Goal: Information Seeking & Learning: Learn about a topic

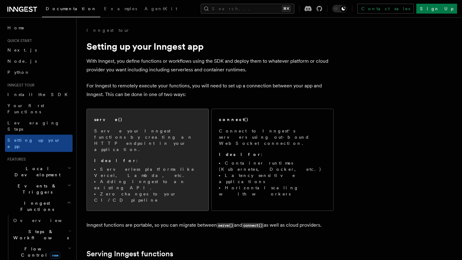
click at [161, 157] on p "Ideal for :" at bounding box center [147, 160] width 107 height 6
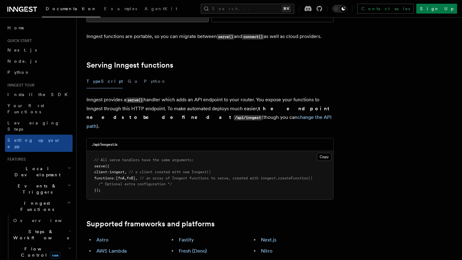
scroll to position [189, 0]
click at [241, 95] on p "Inngest provides a serve() handler which adds an API endpoint to your router. Y…" at bounding box center [209, 112] width 247 height 35
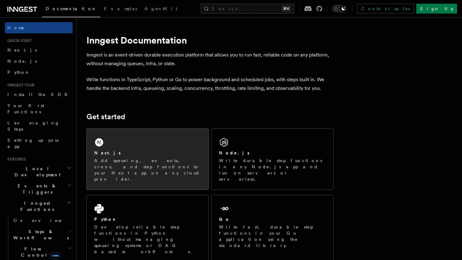
click at [122, 136] on div "Next.js Add queueing, events, crons, and step functions to your Next app on any…" at bounding box center [148, 159] width 122 height 61
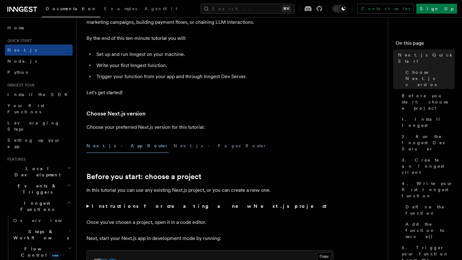
scroll to position [95, 0]
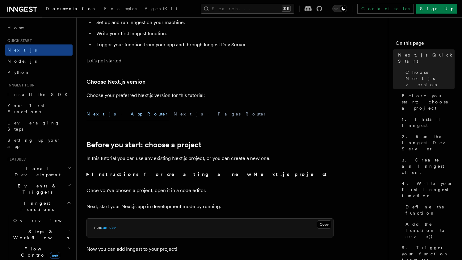
click at [130, 174] on strong "Instructions for creating a new Next.js project" at bounding box center [210, 174] width 237 height 6
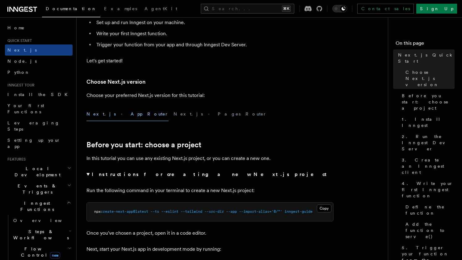
click at [130, 174] on strong "Instructions for creating a new Next.js project" at bounding box center [210, 174] width 237 height 6
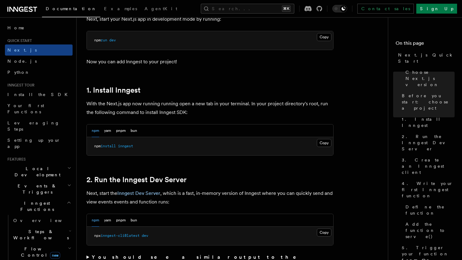
scroll to position [301, 0]
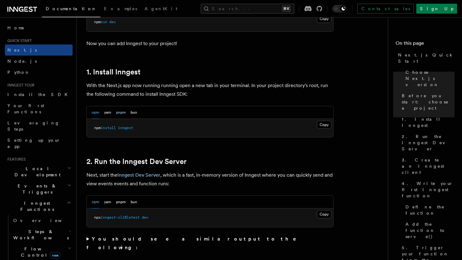
click at [123, 112] on button "pnpm" at bounding box center [121, 112] width 10 height 13
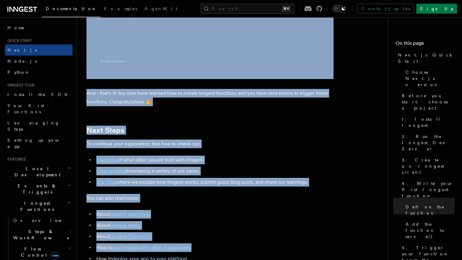
scroll to position [3902, 0]
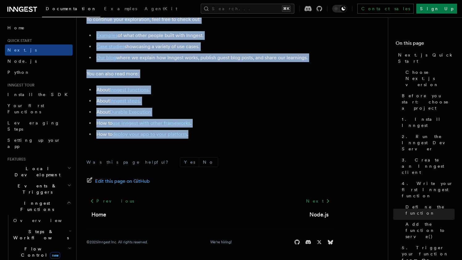
drag, startPoint x: 87, startPoint y: 47, endPoint x: 243, endPoint y: 133, distance: 178.0
copy article "Next.js Quick Start In this tutorial you will add Inngest to a Next.js app to s…"
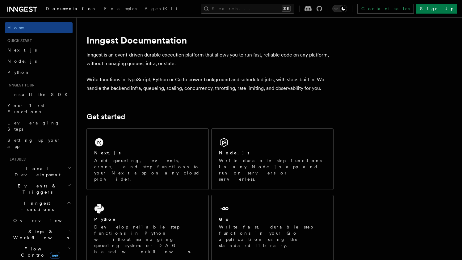
click at [41, 165] on span "Local Development" at bounding box center [36, 171] width 62 height 12
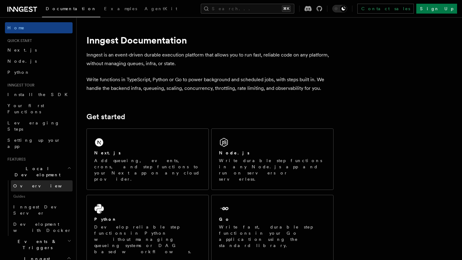
click at [32, 180] on link "Overview" at bounding box center [42, 185] width 62 height 11
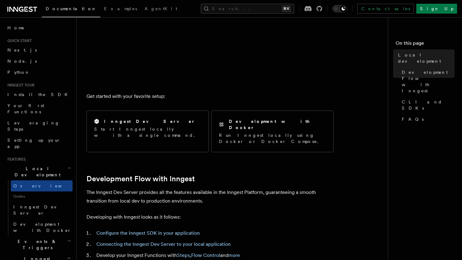
scroll to position [184, 0]
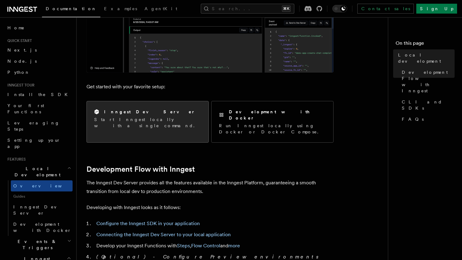
click at [184, 123] on div "Inngest Dev Server Start Inngest locally with a single command." at bounding box center [148, 118] width 122 height 35
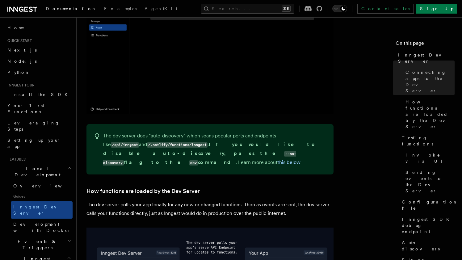
scroll to position [567, 0]
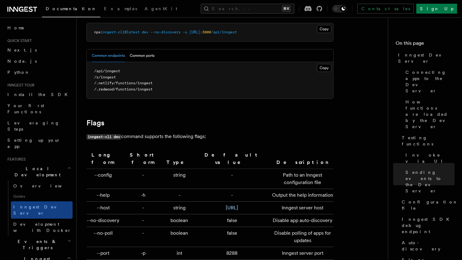
scroll to position [2082, 0]
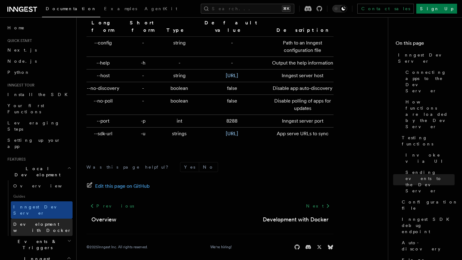
click at [44, 222] on span "Development with Docker" at bounding box center [42, 227] width 58 height 11
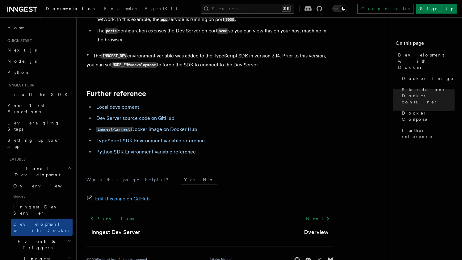
scroll to position [649, 0]
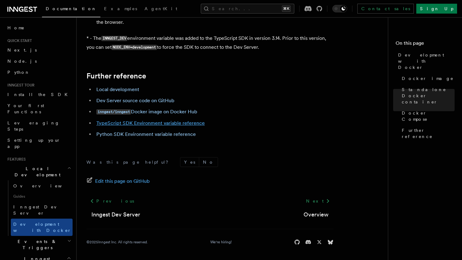
click at [169, 123] on link "TypeScript SDK Environment variable reference" at bounding box center [150, 123] width 108 height 6
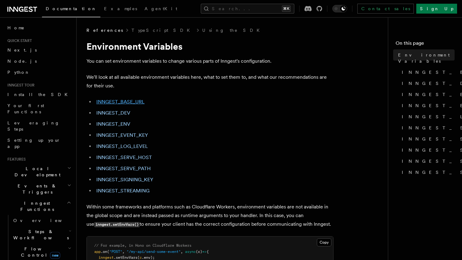
click at [135, 99] on link "INNGEST_BASE_URL" at bounding box center [120, 102] width 48 height 6
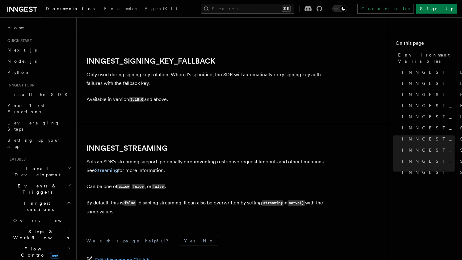
scroll to position [1170, 0]
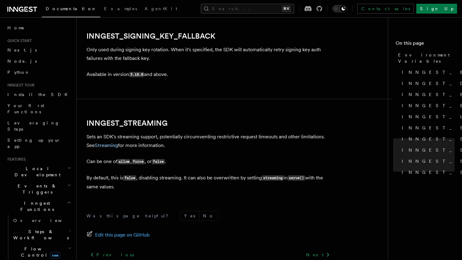
click at [25, 6] on icon at bounding box center [22, 9] width 30 height 7
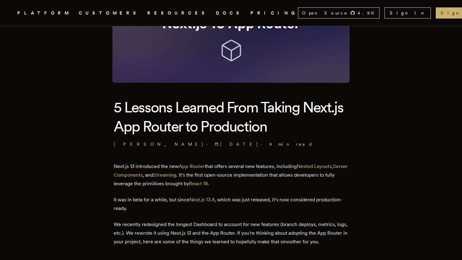
scroll to position [140, 0]
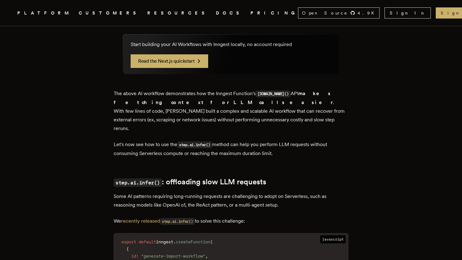
scroll to position [1173, 0]
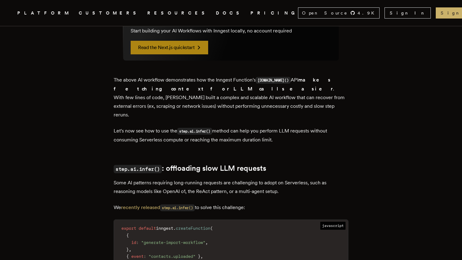
click at [164, 54] on link "Read the Next.js quickstart" at bounding box center [169, 48] width 77 height 14
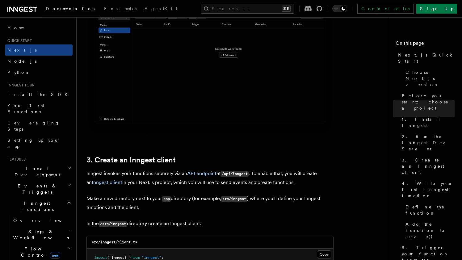
scroll to position [683, 0]
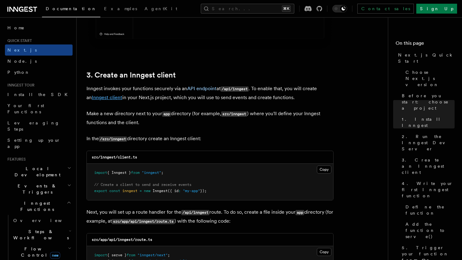
click at [111, 98] on link "Inngest client" at bounding box center [107, 97] width 31 height 6
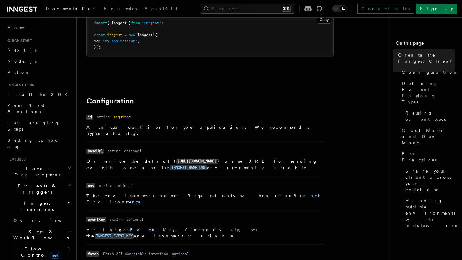
scroll to position [96, 0]
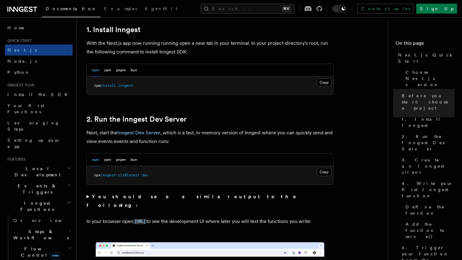
scroll to position [350, 0]
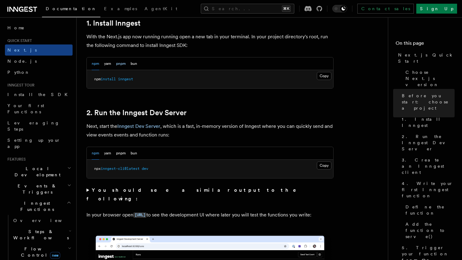
click at [121, 64] on button "pnpm" at bounding box center [121, 63] width 10 height 13
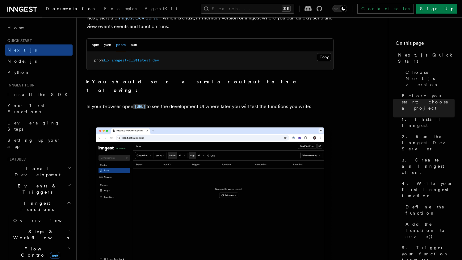
scroll to position [467, 0]
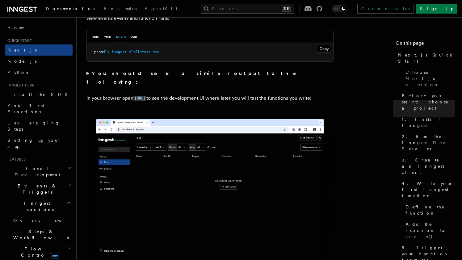
click at [253, 94] on p "In your browser open http://localhost:8288 to see the development UI where late…" at bounding box center [209, 98] width 247 height 9
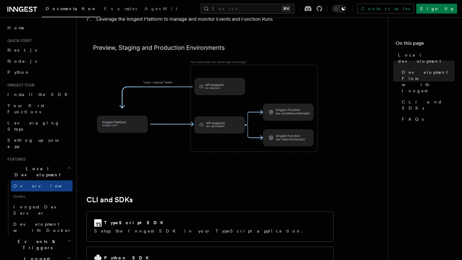
scroll to position [730, 0]
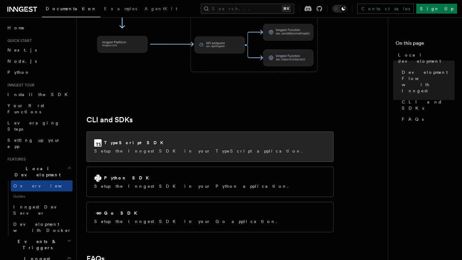
click at [173, 148] on p "Setup the Inngest SDK in your TypeScript application." at bounding box center [200, 151] width 212 height 6
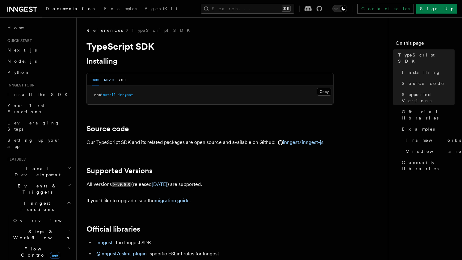
click at [108, 80] on button "pnpm" at bounding box center [109, 79] width 10 height 13
click at [320, 92] on button "Copy Copied" at bounding box center [324, 92] width 15 height 8
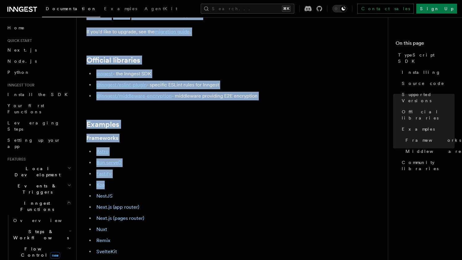
drag, startPoint x: 85, startPoint y: 45, endPoint x: 287, endPoint y: 191, distance: 249.6
click at [287, 191] on div "References TypeScript SDK TypeScript SDK Installing npm pnpm yarn Copy Copied p…" at bounding box center [245, 168] width 336 height 675
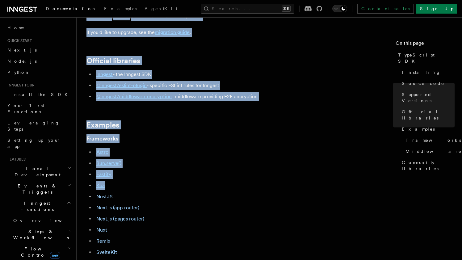
click at [292, 156] on li "Astro" at bounding box center [213, 152] width 239 height 9
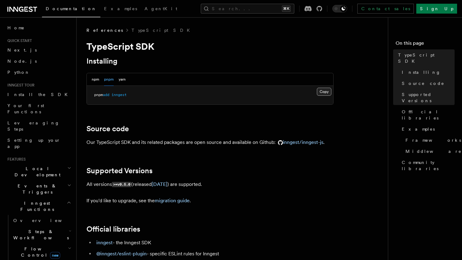
click at [323, 89] on button "Copy Copied" at bounding box center [324, 92] width 15 height 8
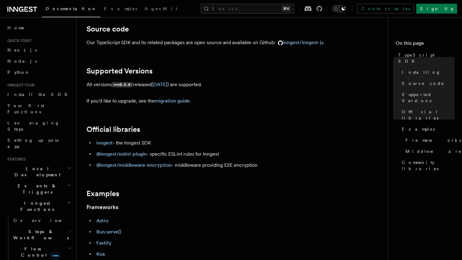
scroll to position [101, 0]
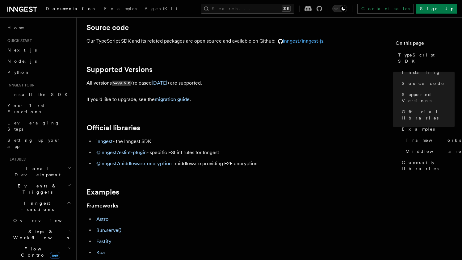
click at [303, 40] on link "inngest/inngest-js" at bounding box center [299, 41] width 48 height 6
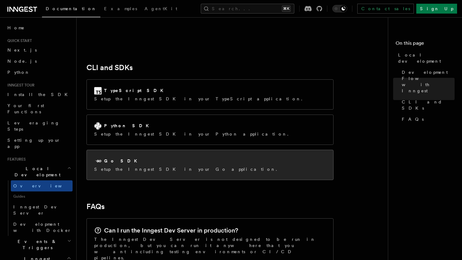
scroll to position [782, 0]
